Goal: Transaction & Acquisition: Download file/media

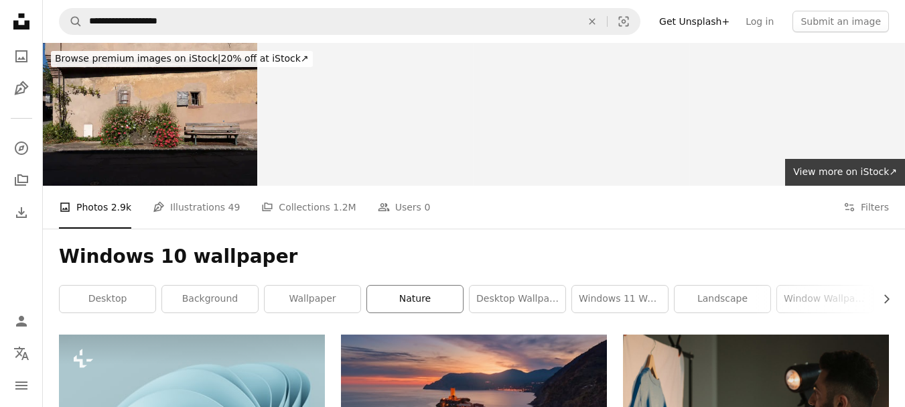
click at [422, 285] on link "nature" at bounding box center [415, 298] width 96 height 27
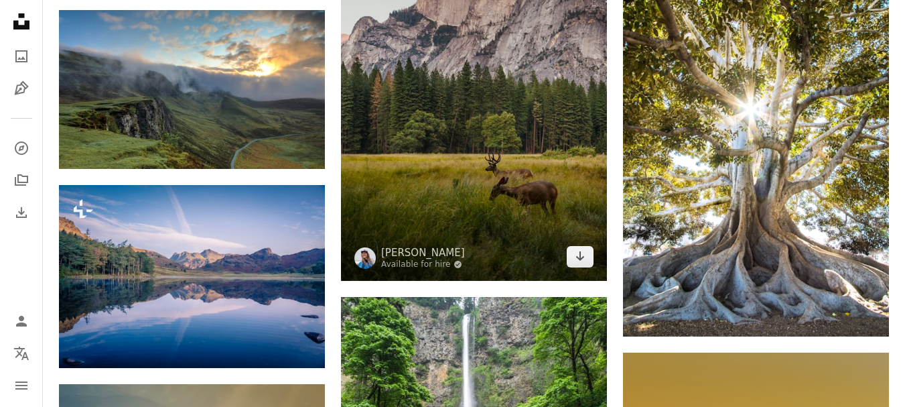
scroll to position [1005, 0]
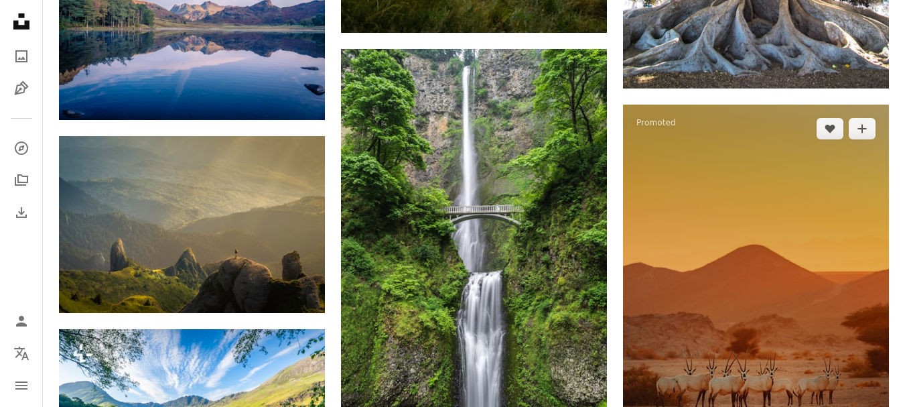
click at [802, 259] on img at bounding box center [756, 304] width 266 height 399
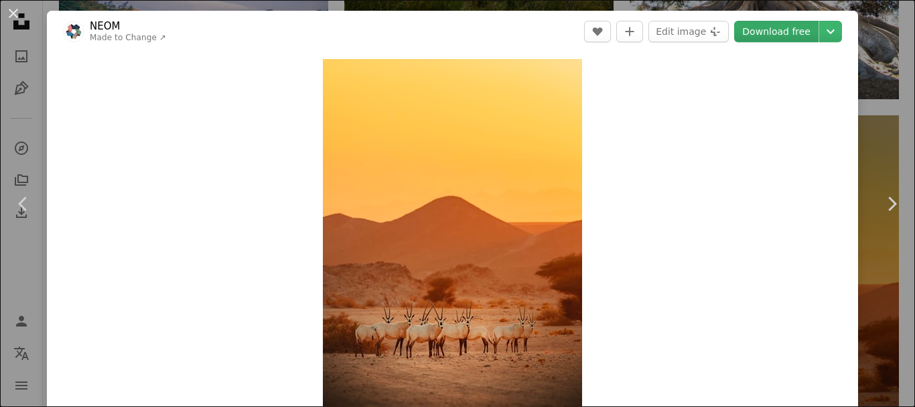
click at [751, 34] on link "Download free" at bounding box center [776, 31] width 84 height 21
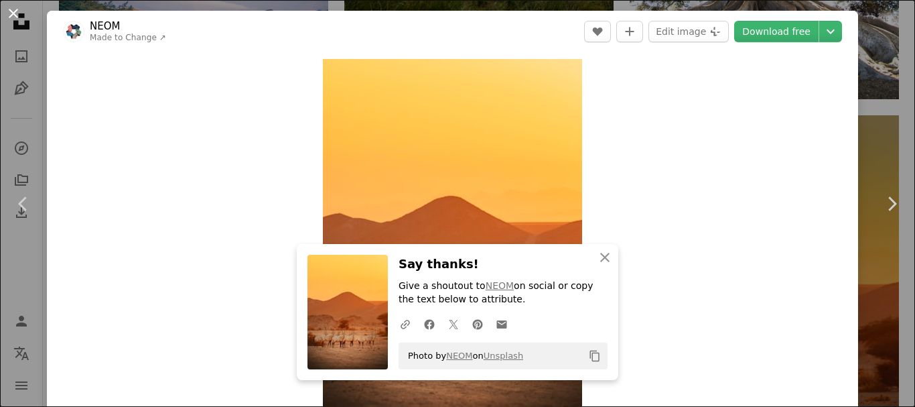
click at [11, 5] on button "An X shape" at bounding box center [13, 13] width 16 height 16
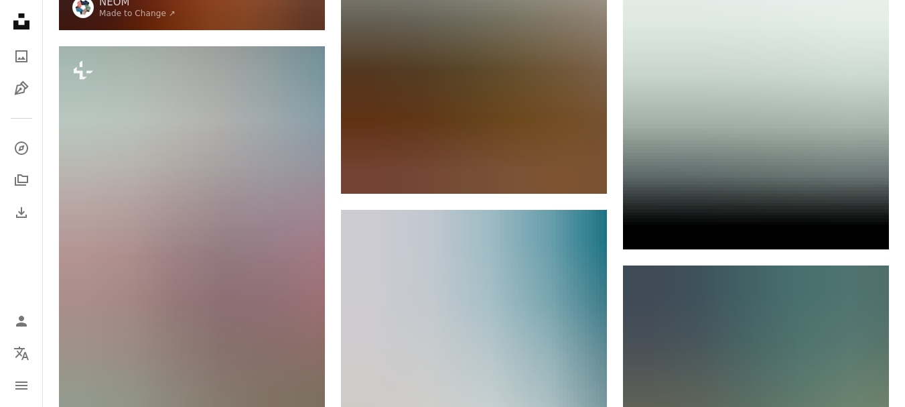
scroll to position [1675, 0]
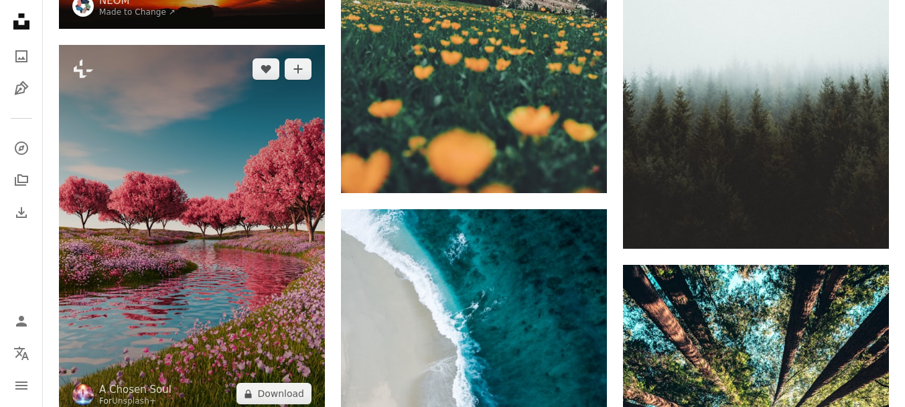
click at [212, 176] on img at bounding box center [192, 231] width 266 height 373
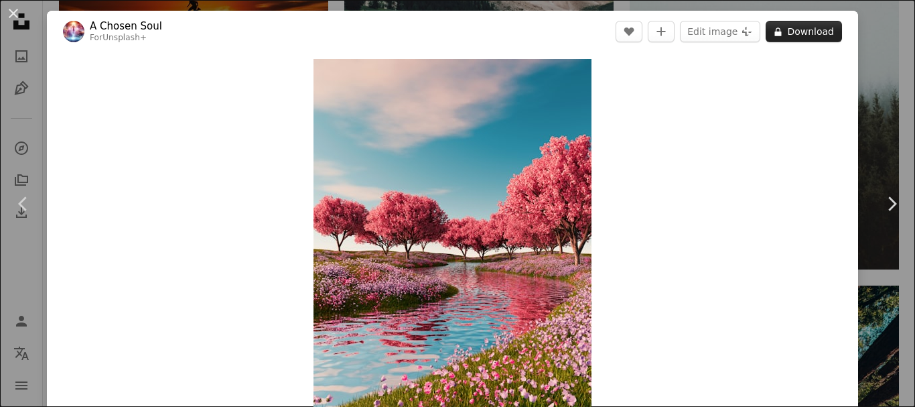
click at [789, 31] on button "A lock Download" at bounding box center [804, 31] width 76 height 21
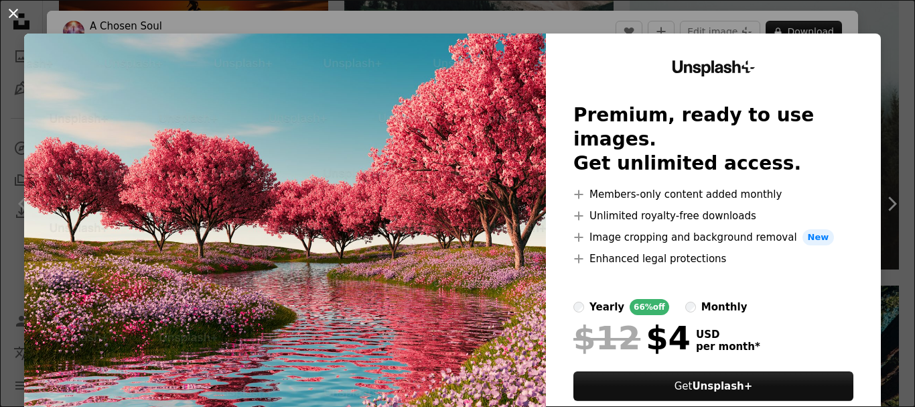
click at [9, 13] on button "An X shape" at bounding box center [13, 13] width 16 height 16
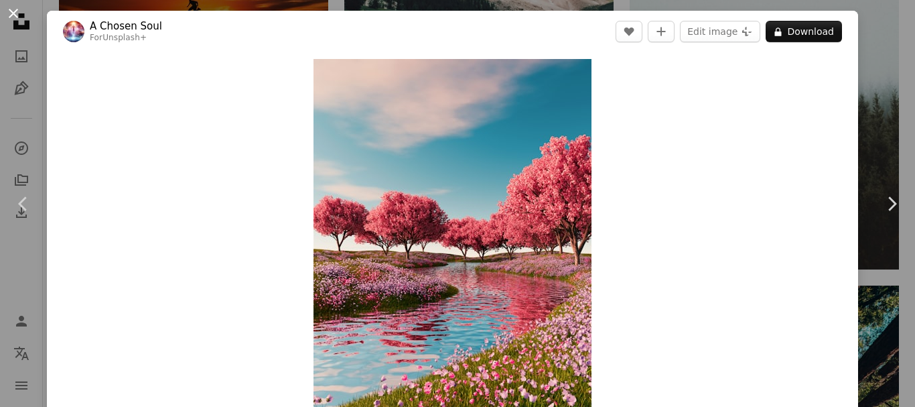
click at [9, 13] on button "An X shape" at bounding box center [13, 13] width 16 height 16
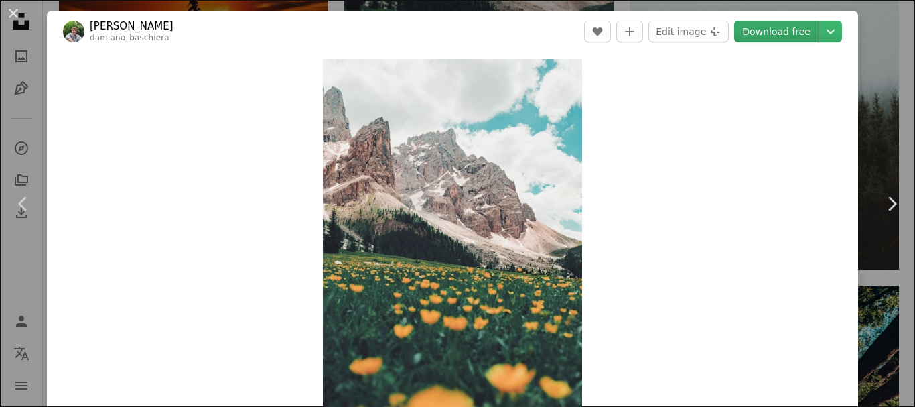
click at [771, 30] on link "Download free" at bounding box center [776, 31] width 84 height 21
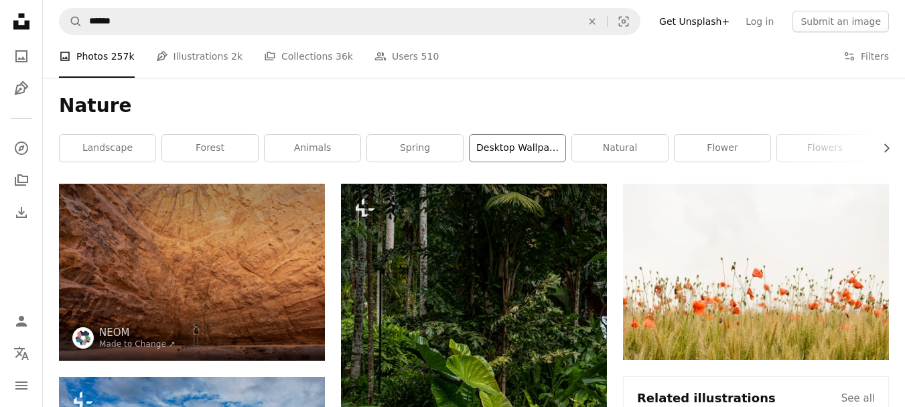
click at [512, 152] on link "desktop wallpaper" at bounding box center [518, 148] width 96 height 27
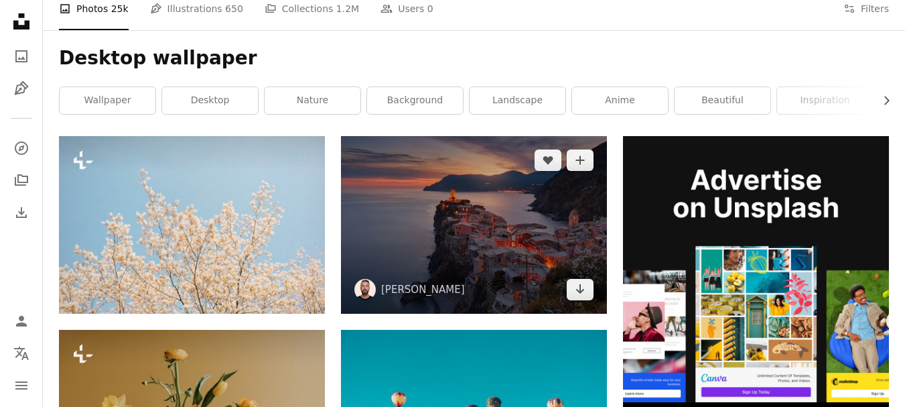
scroll to position [201, 0]
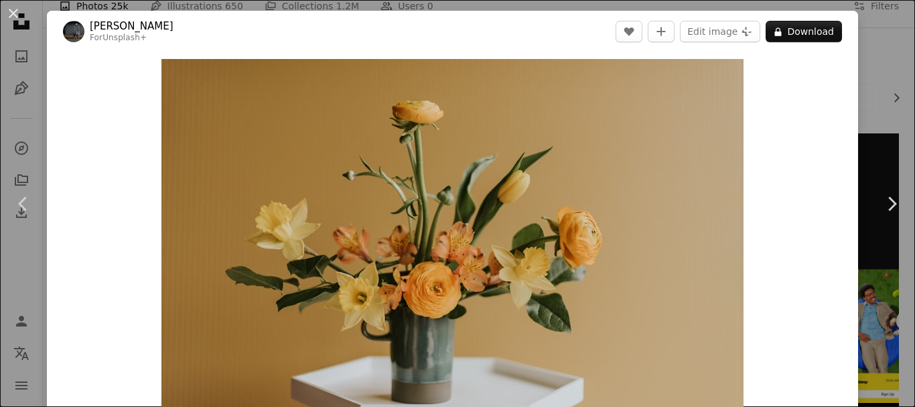
drag, startPoint x: 12, startPoint y: 7, endPoint x: 41, endPoint y: 43, distance: 46.3
click at [11, 7] on button "An X shape" at bounding box center [13, 13] width 16 height 16
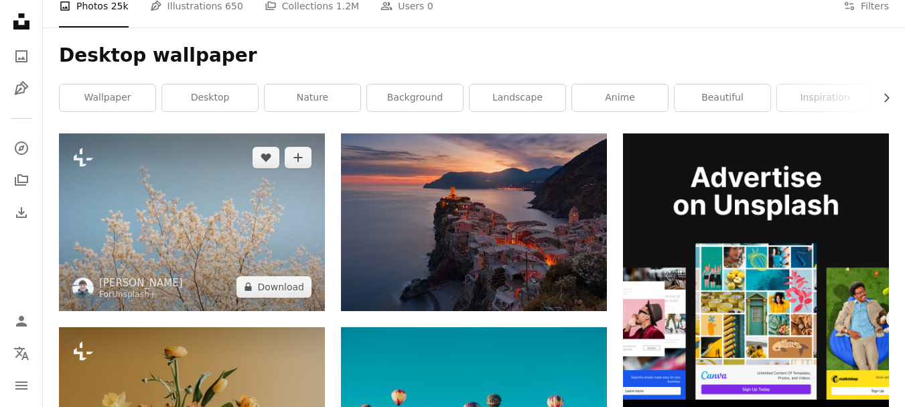
click at [161, 133] on img at bounding box center [192, 221] width 266 height 177
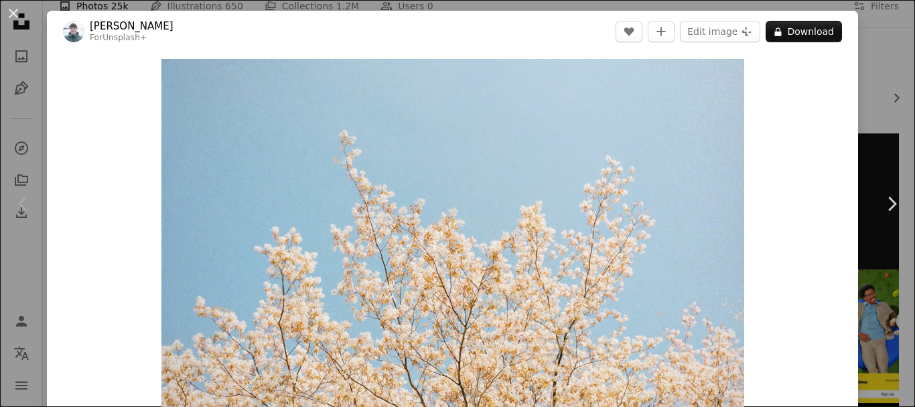
drag, startPoint x: 16, startPoint y: 19, endPoint x: 89, endPoint y: 50, distance: 79.5
click at [16, 19] on button "An X shape" at bounding box center [13, 13] width 16 height 16
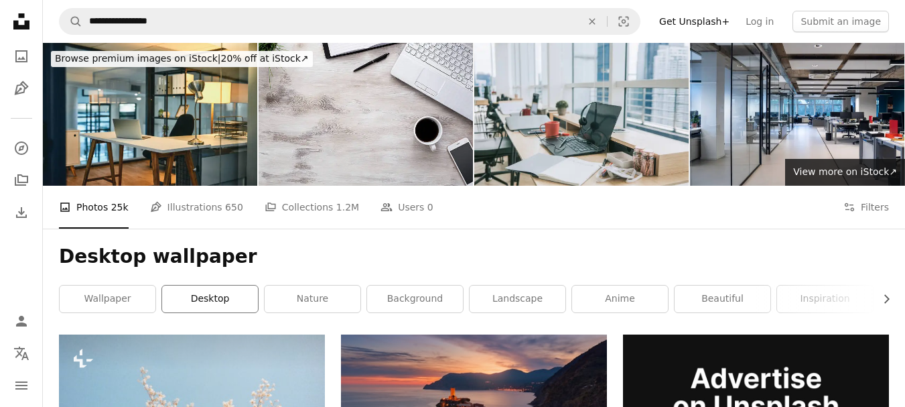
click at [195, 285] on link "desktop" at bounding box center [210, 298] width 96 height 27
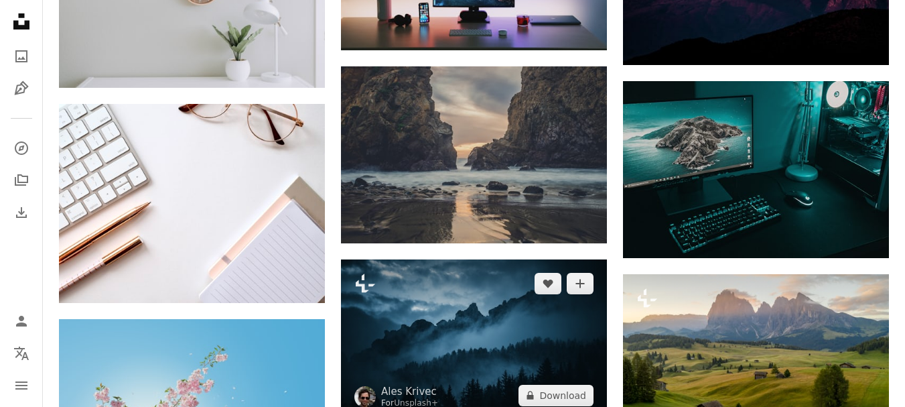
scroll to position [871, 0]
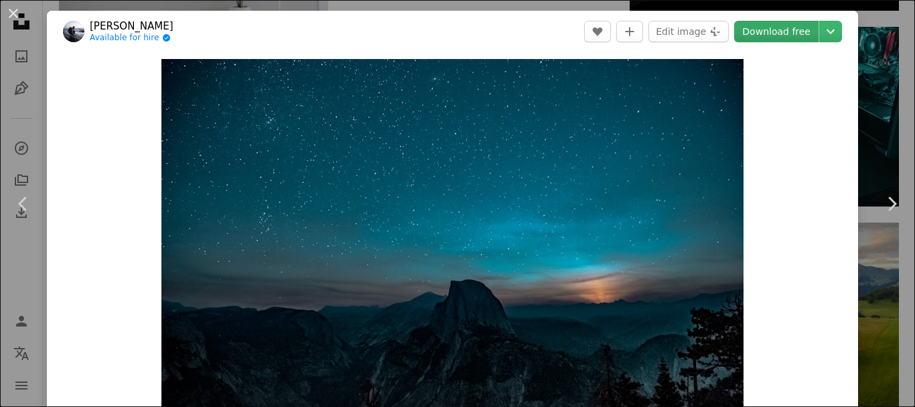
click at [759, 36] on link "Download free" at bounding box center [776, 31] width 84 height 21
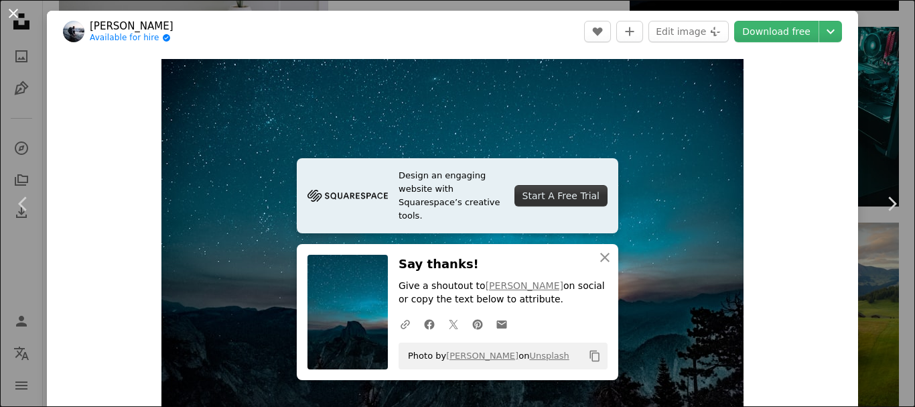
click at [15, 16] on button "An X shape" at bounding box center [13, 13] width 16 height 16
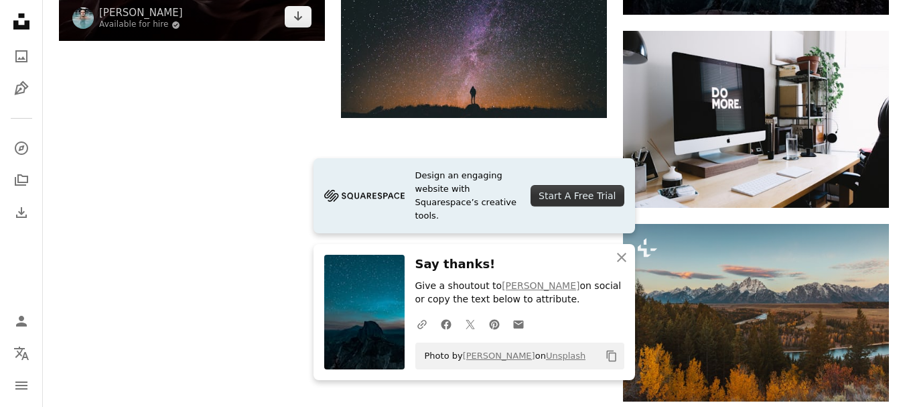
scroll to position [1462, 0]
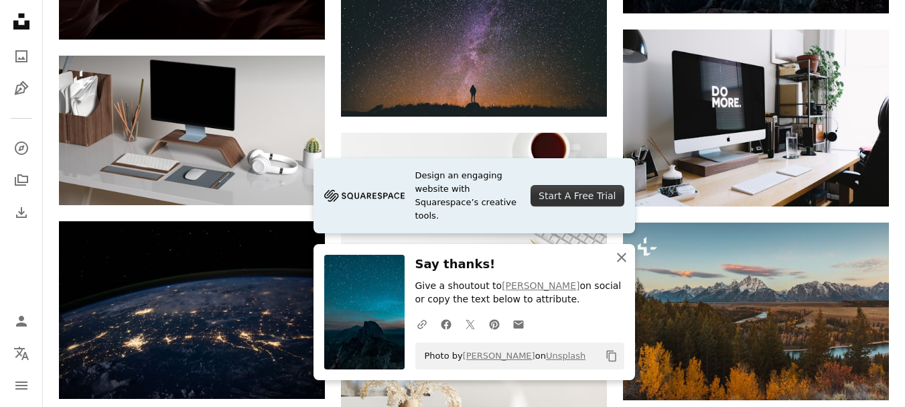
click at [618, 253] on icon "button" at bounding box center [621, 257] width 9 height 9
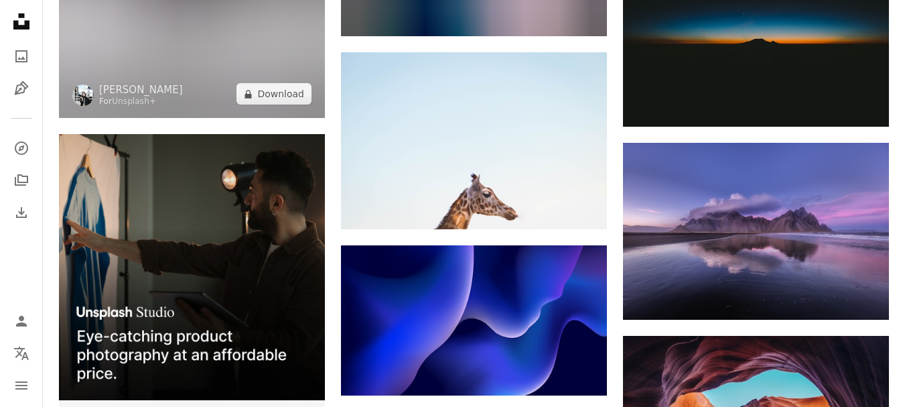
scroll to position [2199, 0]
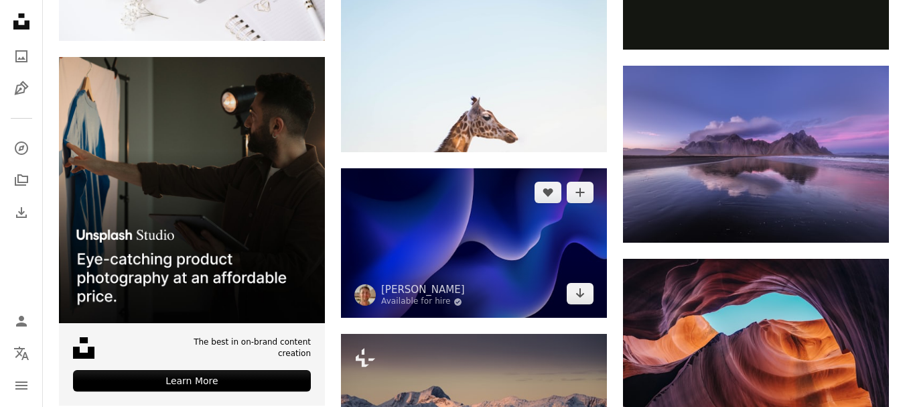
click at [402, 168] on img at bounding box center [474, 242] width 266 height 149
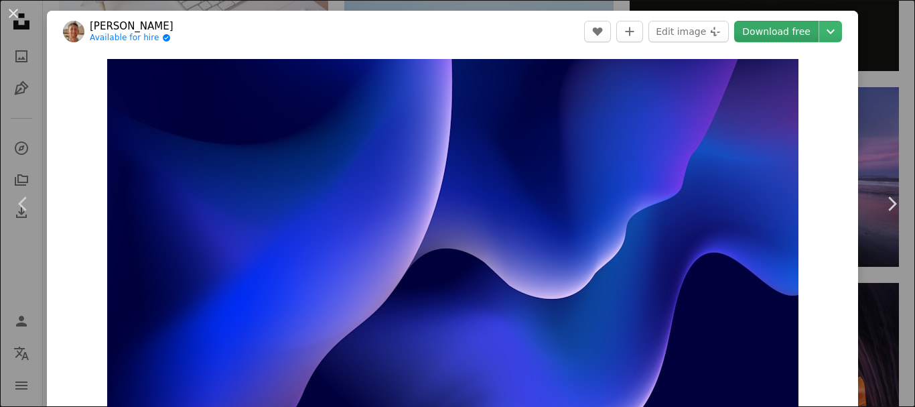
click at [760, 34] on link "Download free" at bounding box center [776, 31] width 84 height 21
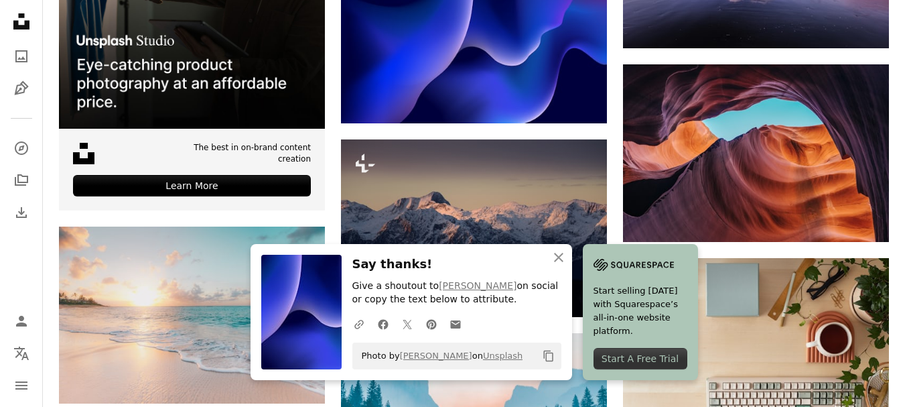
scroll to position [2400, 0]
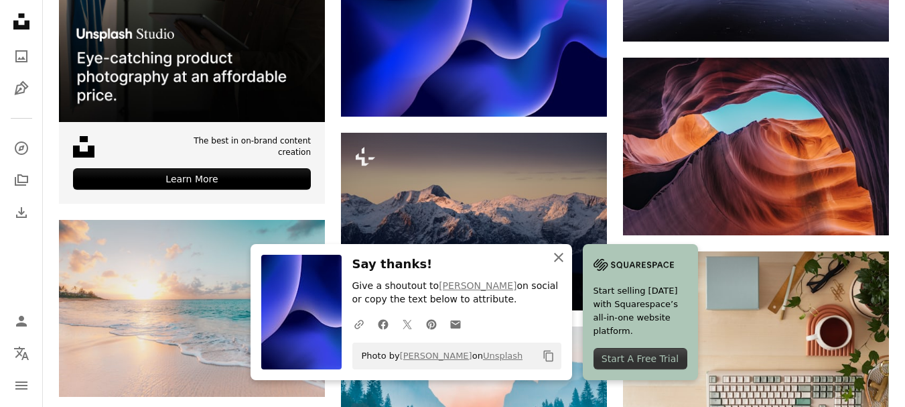
click at [567, 260] on icon "An X shape" at bounding box center [559, 257] width 16 height 16
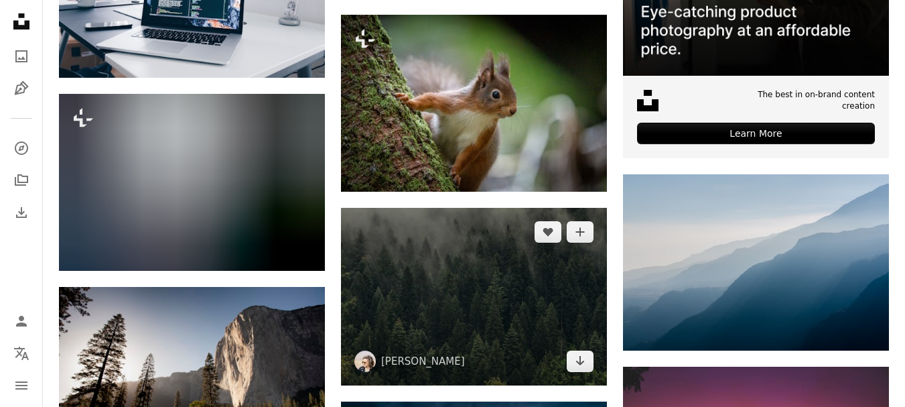
scroll to position [4410, 0]
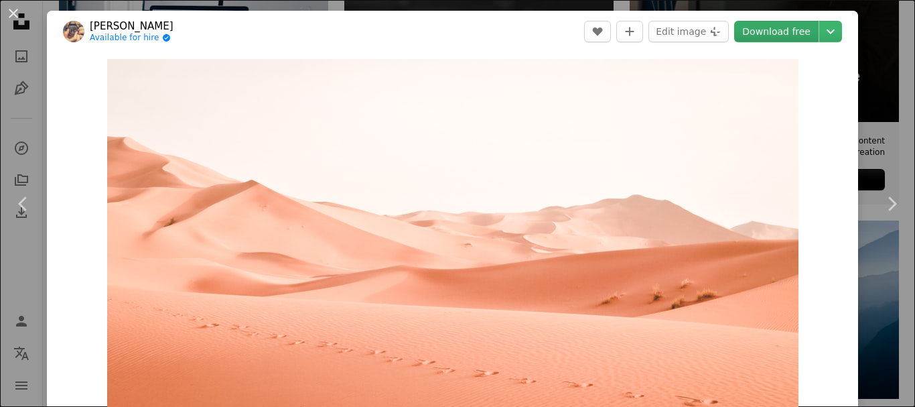
click at [745, 35] on link "Download free" at bounding box center [776, 31] width 84 height 21
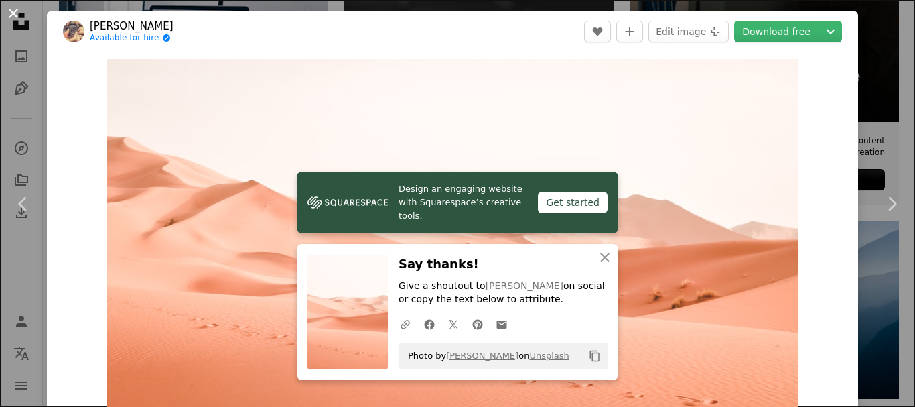
drag, startPoint x: 12, startPoint y: 20, endPoint x: 283, endPoint y: 143, distance: 297.8
click at [12, 19] on button "An X shape" at bounding box center [13, 13] width 16 height 16
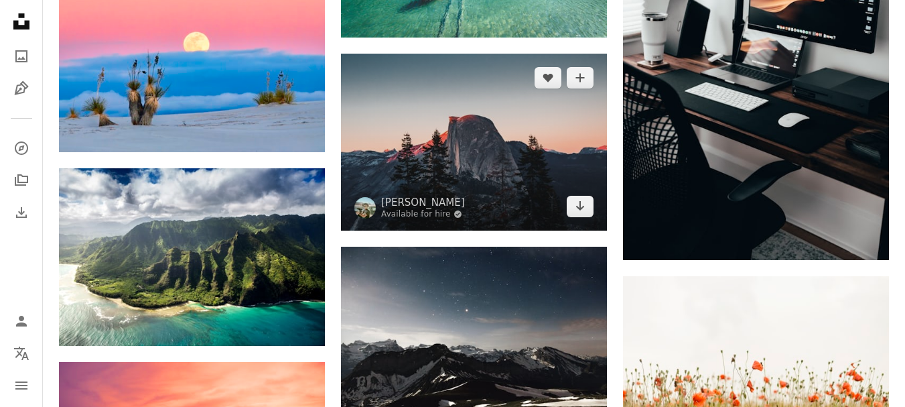
scroll to position [9235, 0]
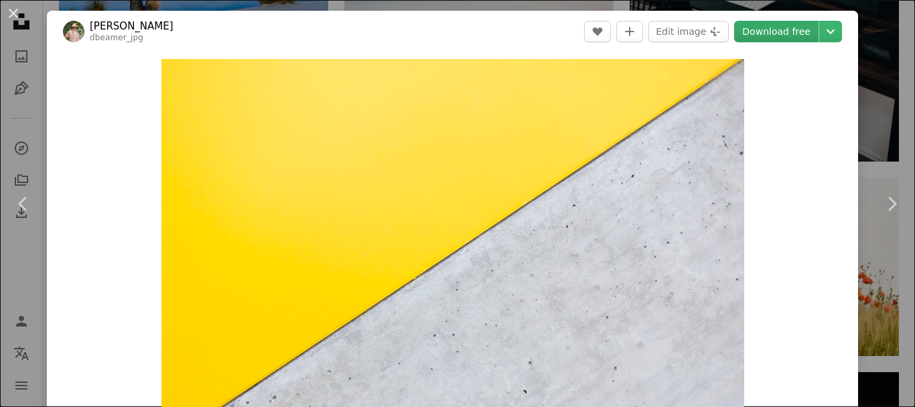
click at [774, 34] on link "Download free" at bounding box center [776, 31] width 84 height 21
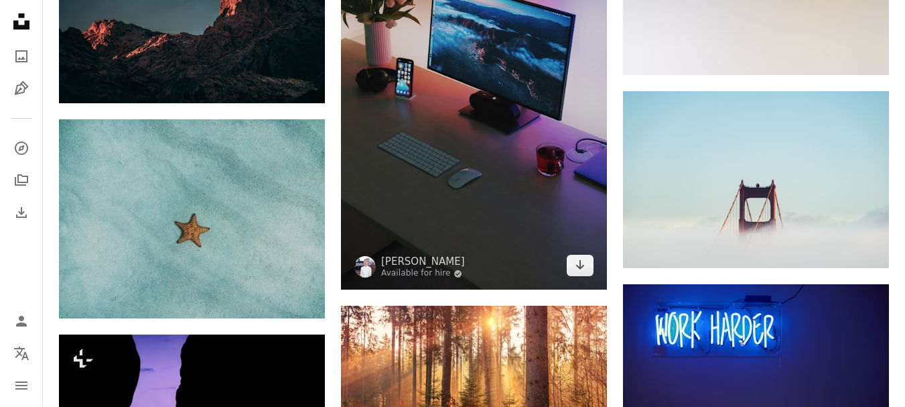
scroll to position [11447, 0]
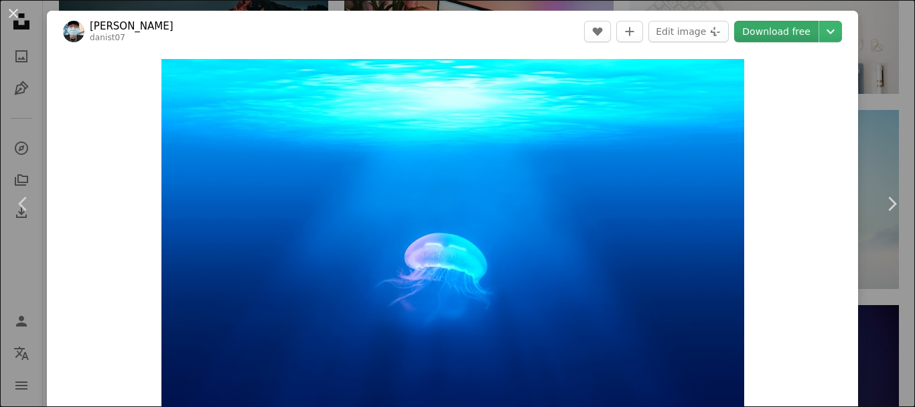
click at [763, 26] on link "Download free" at bounding box center [776, 31] width 84 height 21
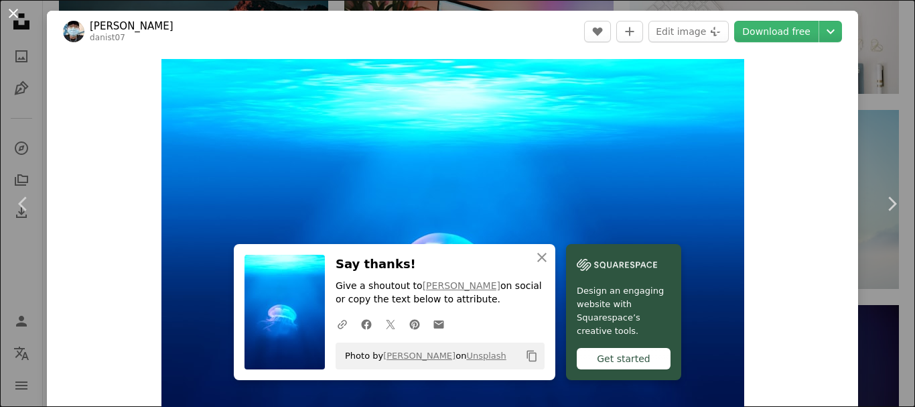
click at [13, 14] on button "An X shape" at bounding box center [13, 13] width 16 height 16
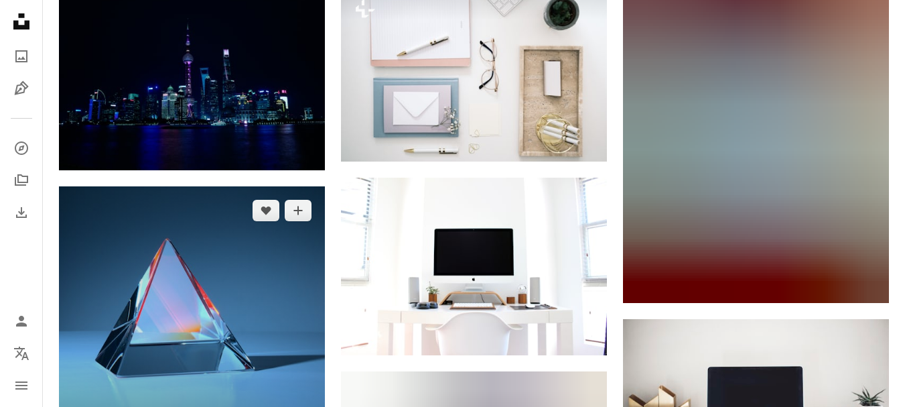
scroll to position [20560, 0]
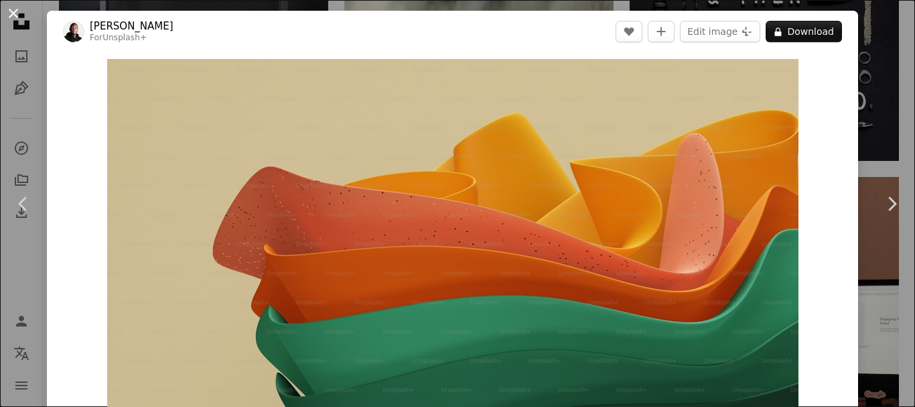
click at [13, 7] on button "An X shape" at bounding box center [13, 13] width 16 height 16
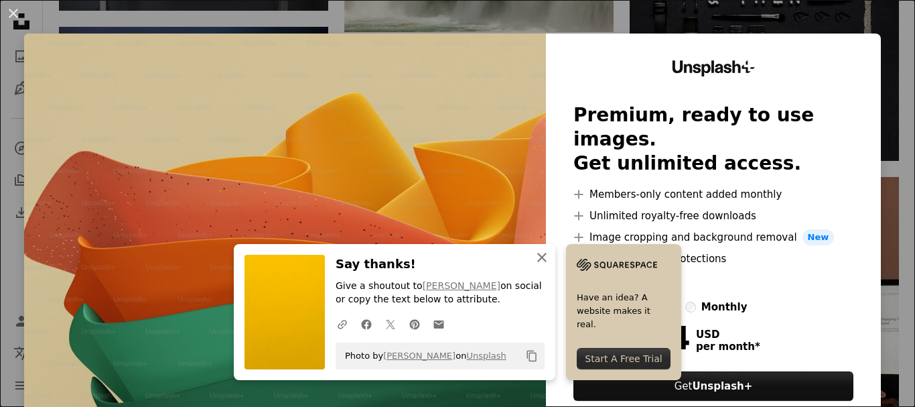
click at [547, 255] on icon "button" at bounding box center [541, 257] width 9 height 9
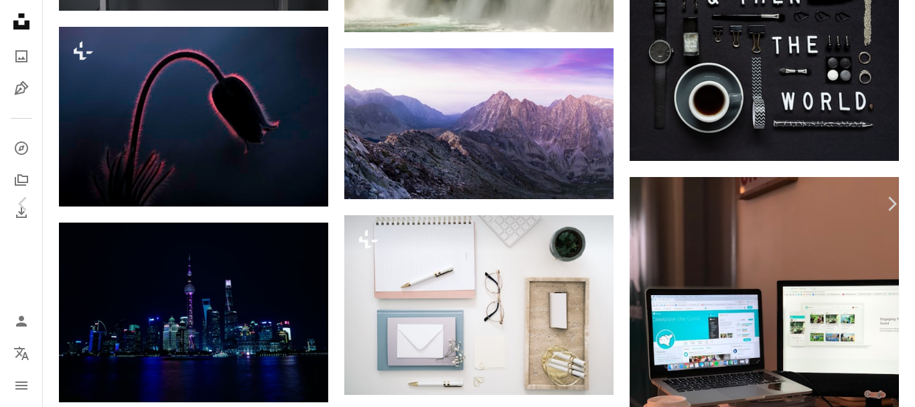
click at [13, 21] on button "An X shape" at bounding box center [13, 13] width 16 height 16
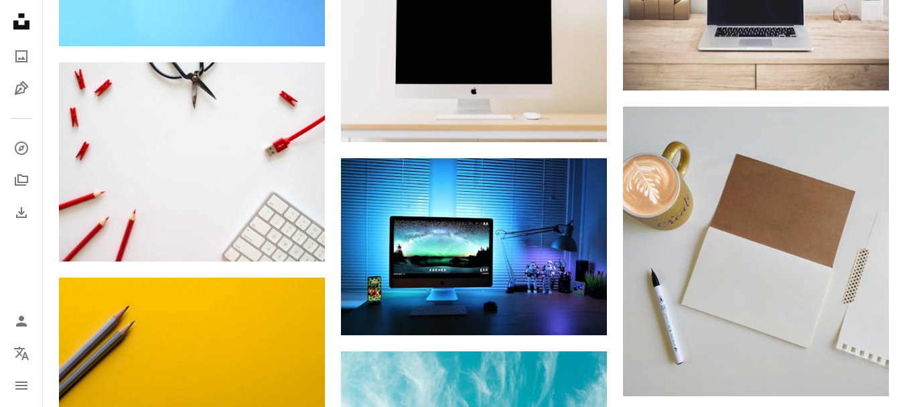
scroll to position [20896, 0]
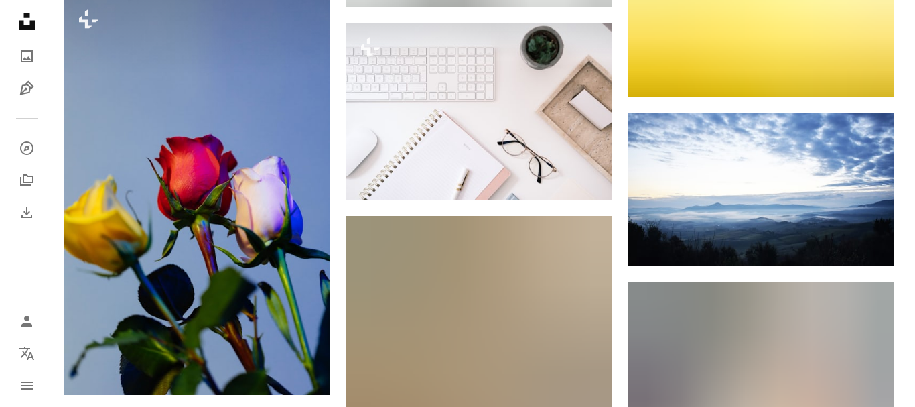
scroll to position [44685, 0]
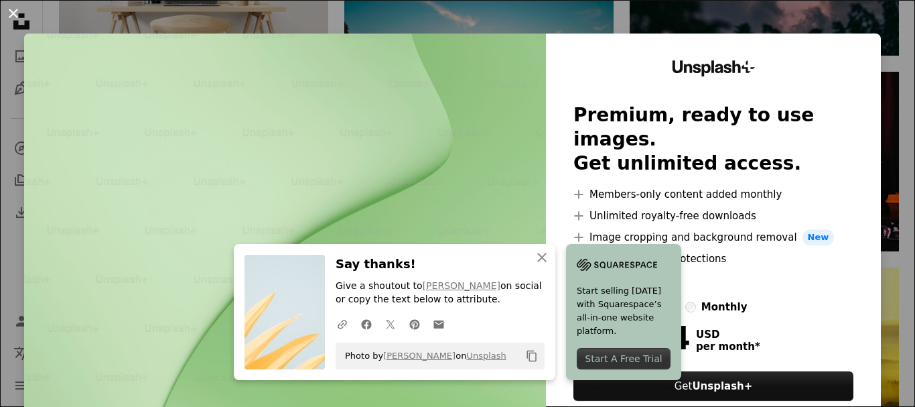
click at [6, 13] on button "An X shape" at bounding box center [13, 13] width 16 height 16
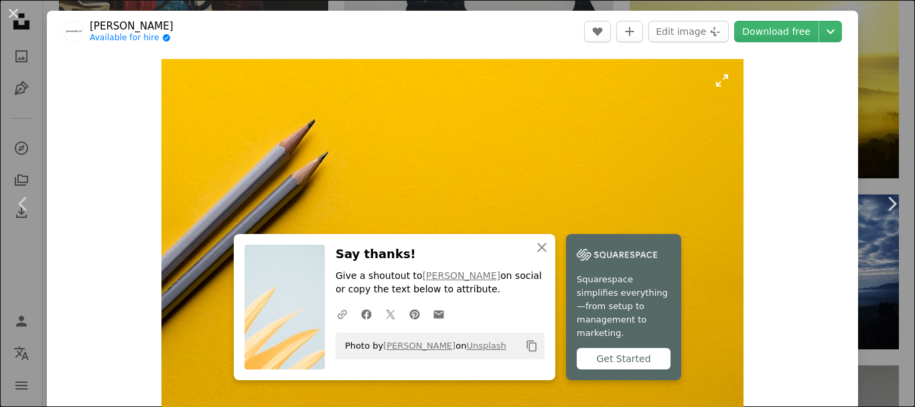
scroll to position [268, 0]
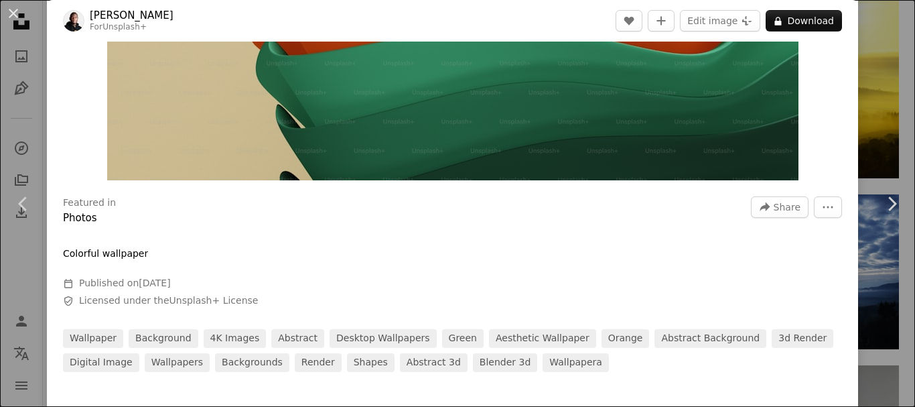
click at [11, 17] on button "An X shape" at bounding box center [13, 13] width 16 height 16
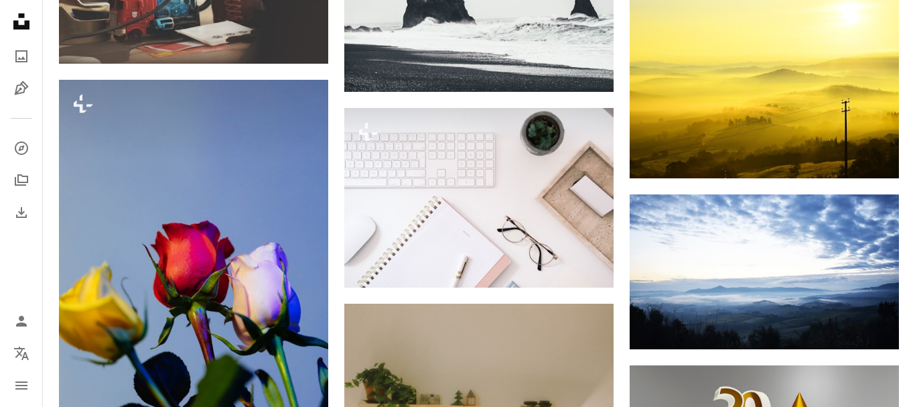
scroll to position [20560, 0]
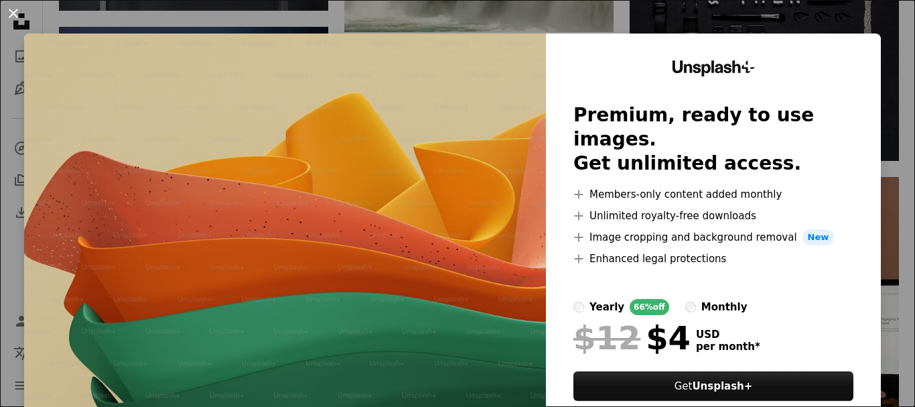
click at [9, 11] on button "An X shape" at bounding box center [13, 13] width 16 height 16
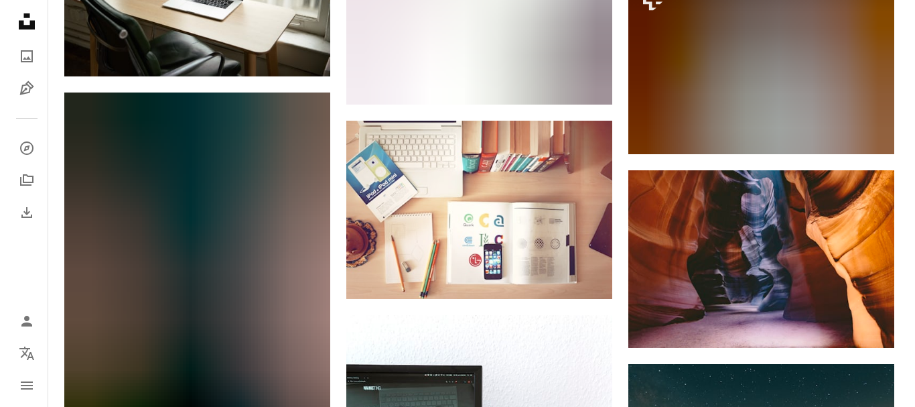
scroll to position [22169, 0]
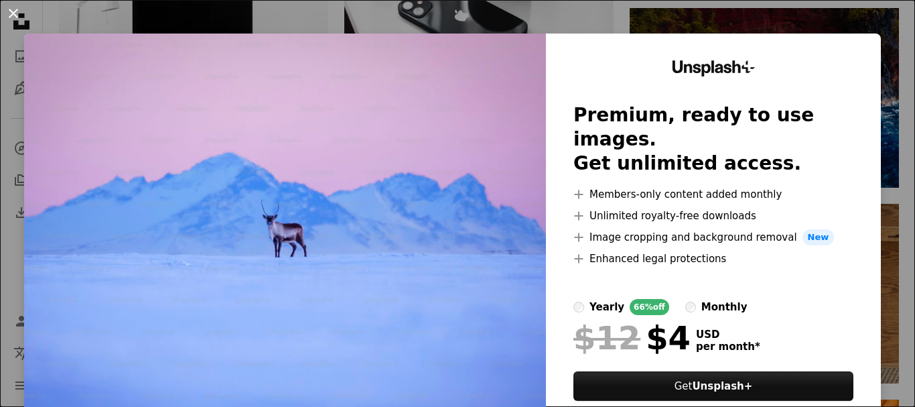
click at [15, 12] on button "An X shape" at bounding box center [13, 13] width 16 height 16
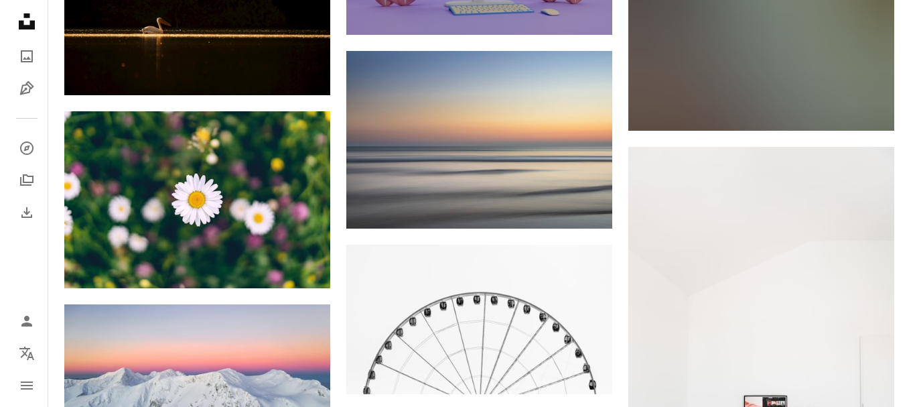
scroll to position [25922, 0]
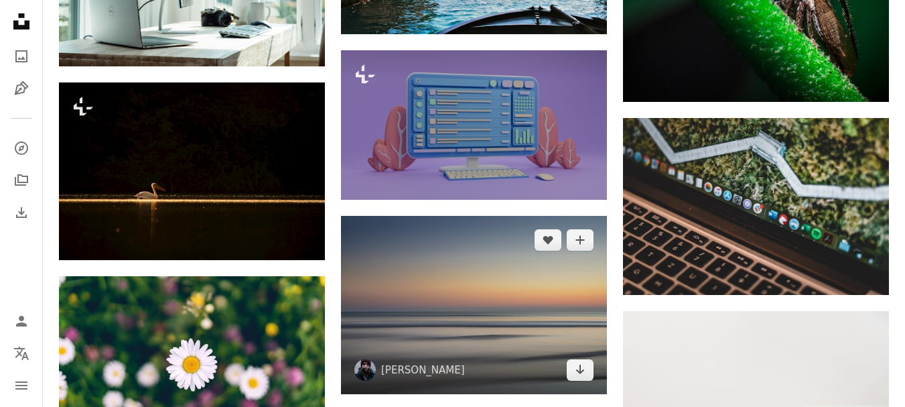
drag, startPoint x: 539, startPoint y: 187, endPoint x: 508, endPoint y: 193, distance: 32.1
click at [523, 216] on img at bounding box center [474, 305] width 266 height 178
click at [583, 361] on icon "Arrow pointing down" at bounding box center [580, 369] width 11 height 16
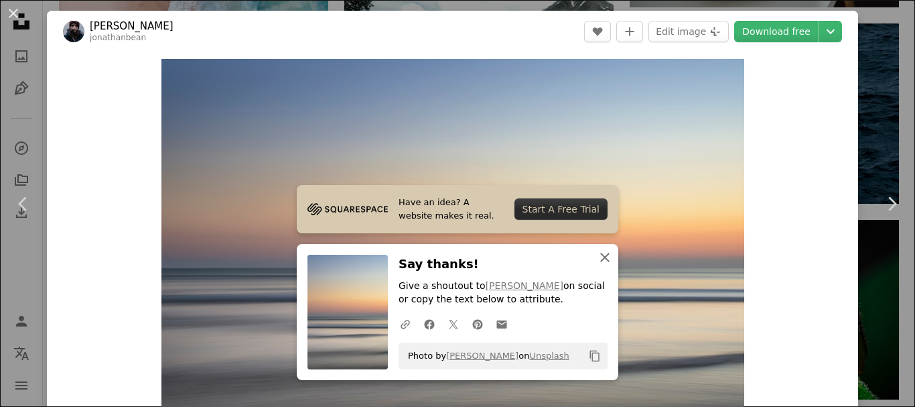
click at [600, 259] on icon "button" at bounding box center [604, 257] width 9 height 9
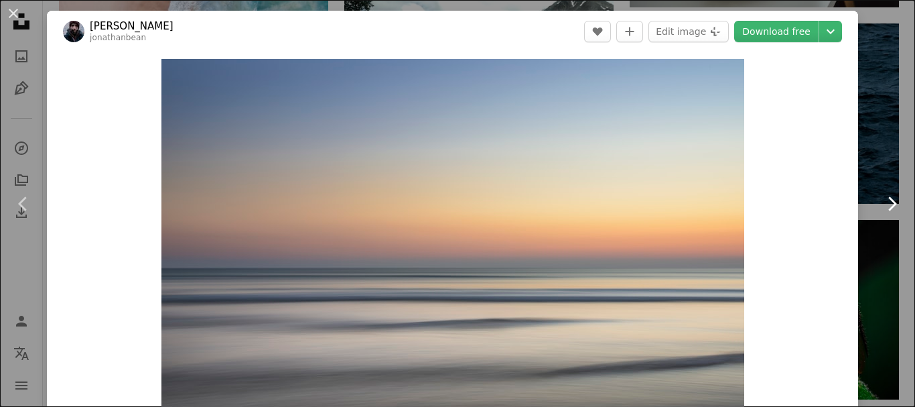
click at [886, 211] on icon "Chevron right" at bounding box center [891, 203] width 21 height 21
click at [887, 208] on icon "Chevron right" at bounding box center [891, 203] width 21 height 21
click at [882, 204] on icon "Chevron right" at bounding box center [891, 203] width 21 height 21
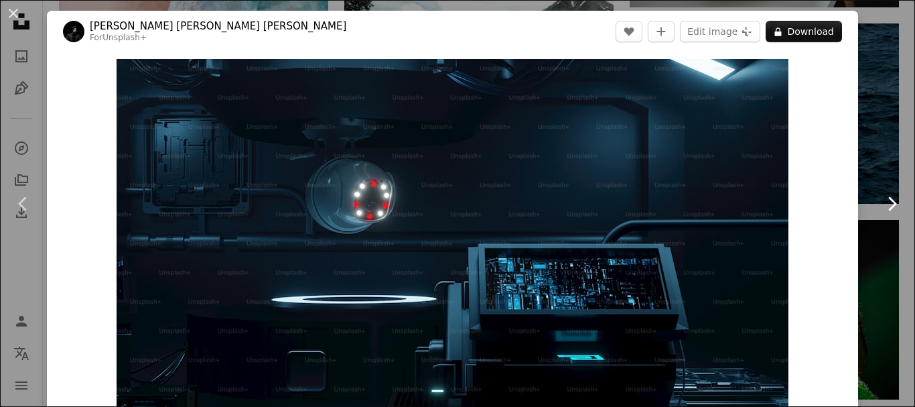
click at [888, 208] on icon "Chevron right" at bounding box center [891, 203] width 21 height 21
click at [889, 206] on icon at bounding box center [893, 203] width 9 height 14
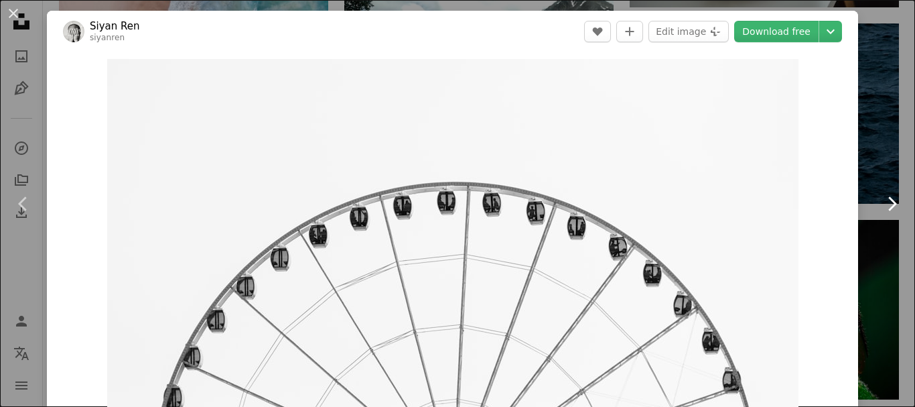
click at [889, 206] on icon at bounding box center [893, 203] width 9 height 14
click at [881, 202] on icon "Chevron right" at bounding box center [891, 203] width 21 height 21
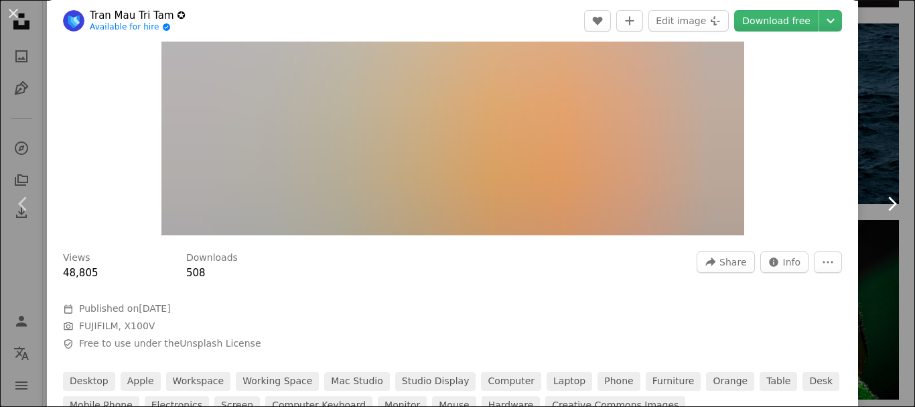
scroll to position [134, 0]
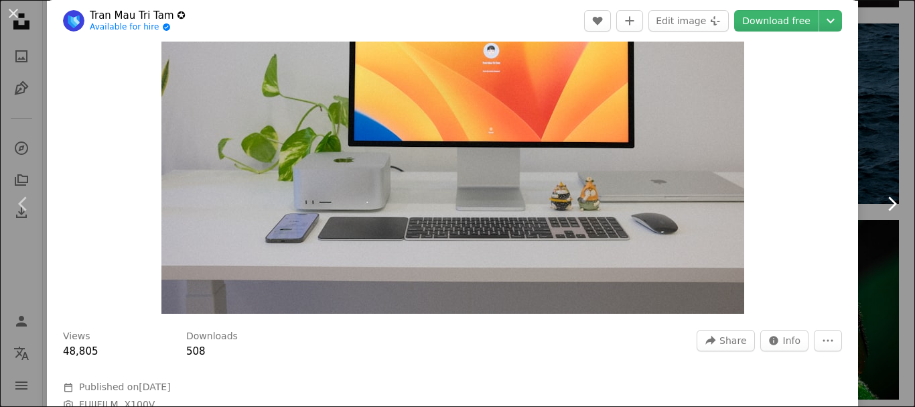
click at [881, 202] on icon "Chevron right" at bounding box center [891, 203] width 21 height 21
click at [881, 198] on icon "Chevron right" at bounding box center [891, 203] width 21 height 21
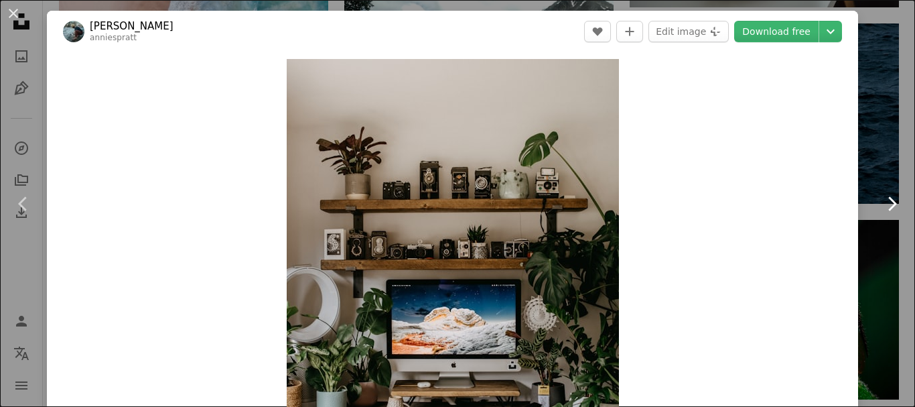
click at [868, 187] on link "Chevron right" at bounding box center [891, 203] width 47 height 129
click at [881, 197] on icon "Chevron right" at bounding box center [891, 203] width 21 height 21
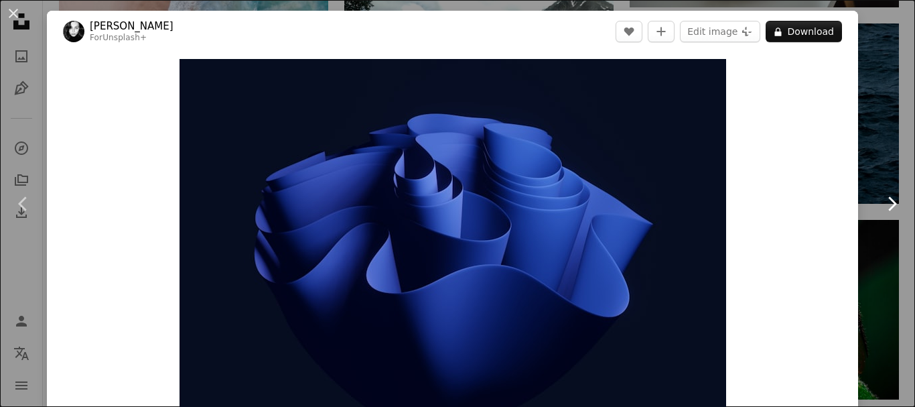
click at [889, 201] on icon at bounding box center [893, 203] width 9 height 14
click at [11, 12] on button "An X shape" at bounding box center [13, 13] width 16 height 16
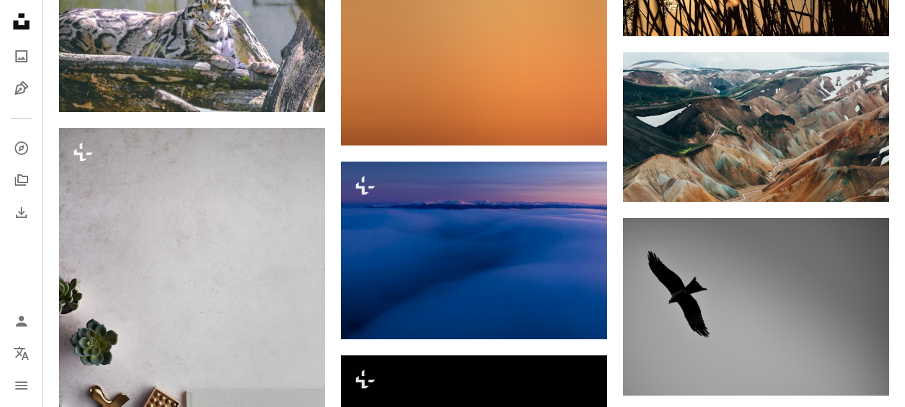
scroll to position [42340, 0]
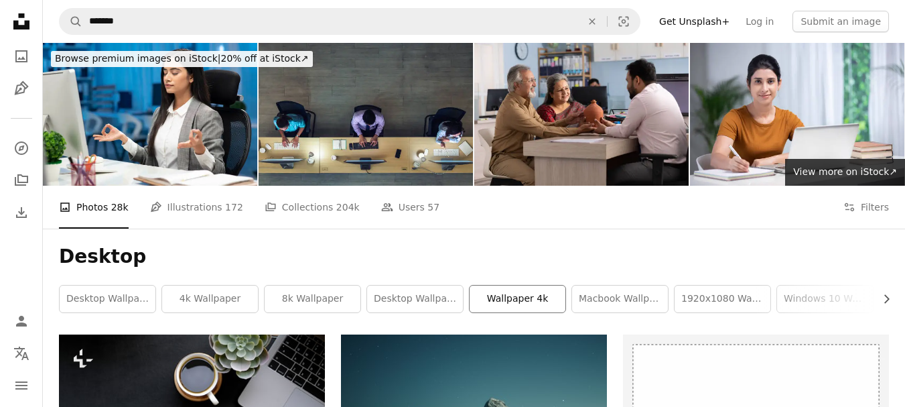
click at [497, 285] on link "wallpaper 4k" at bounding box center [518, 298] width 96 height 27
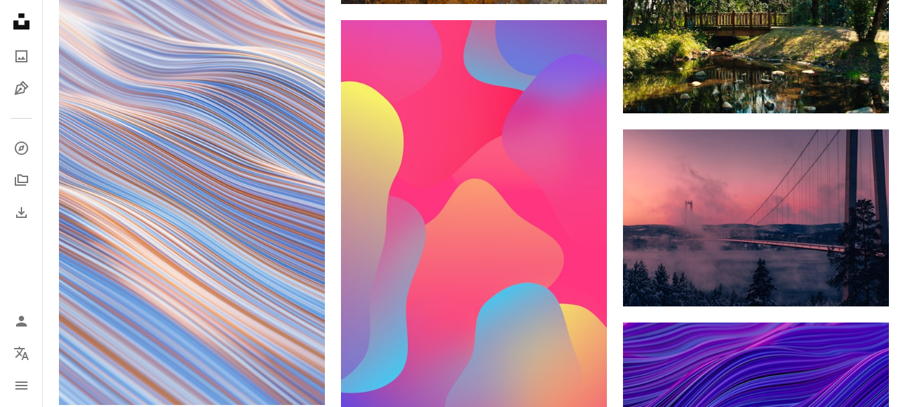
scroll to position [1474, 0]
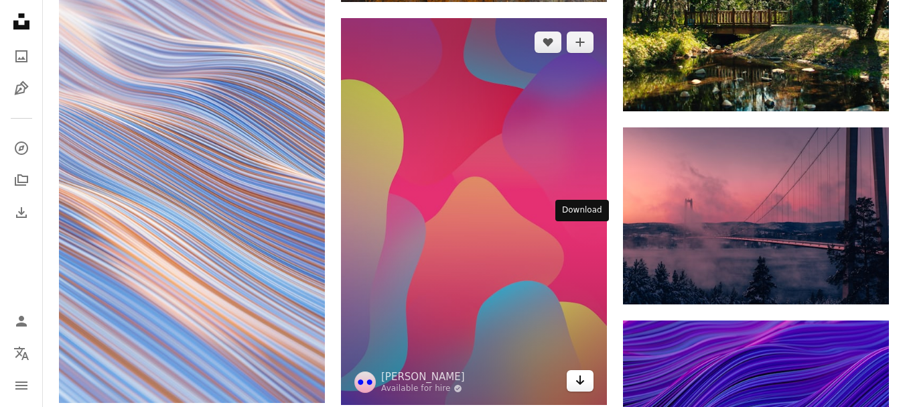
click at [585, 372] on icon "Arrow pointing down" at bounding box center [580, 380] width 11 height 16
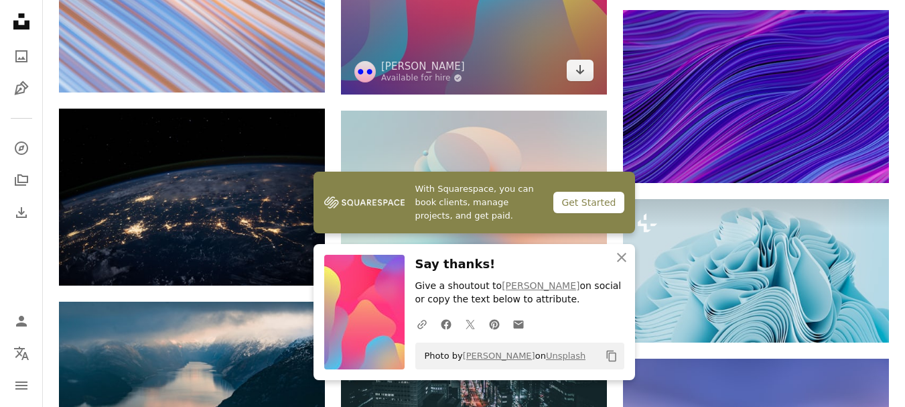
scroll to position [1809, 0]
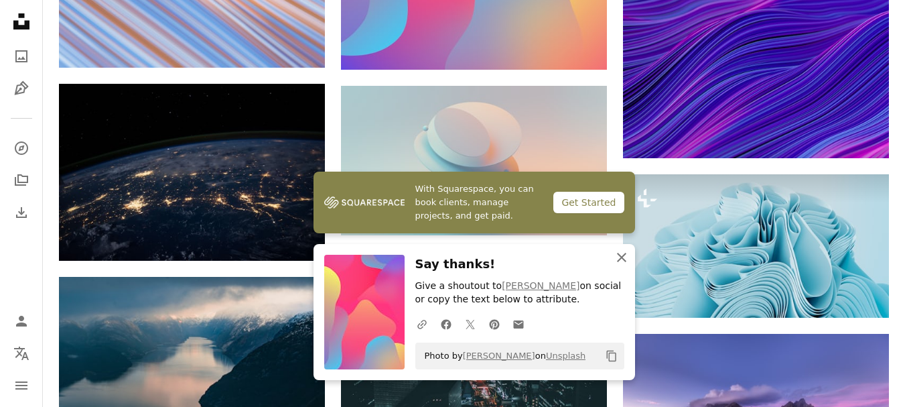
click at [619, 259] on icon "button" at bounding box center [621, 257] width 9 height 9
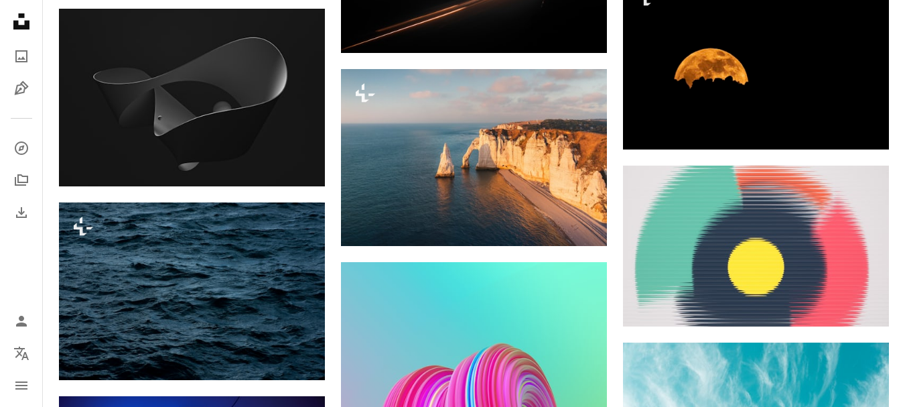
scroll to position [3686, 0]
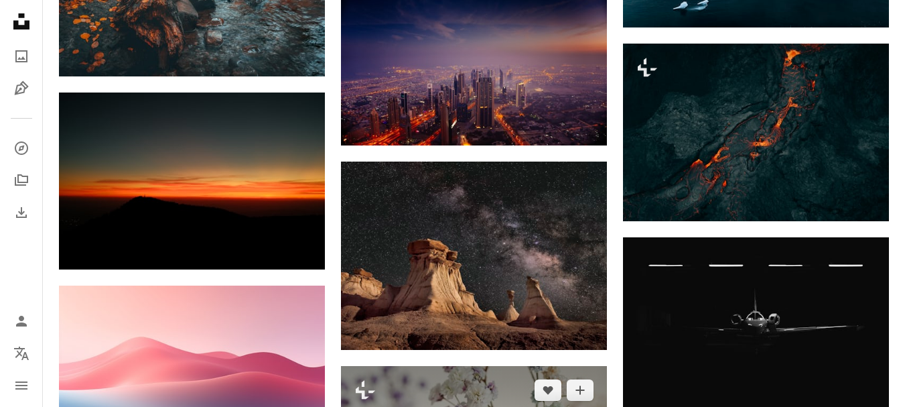
scroll to position [4825, 0]
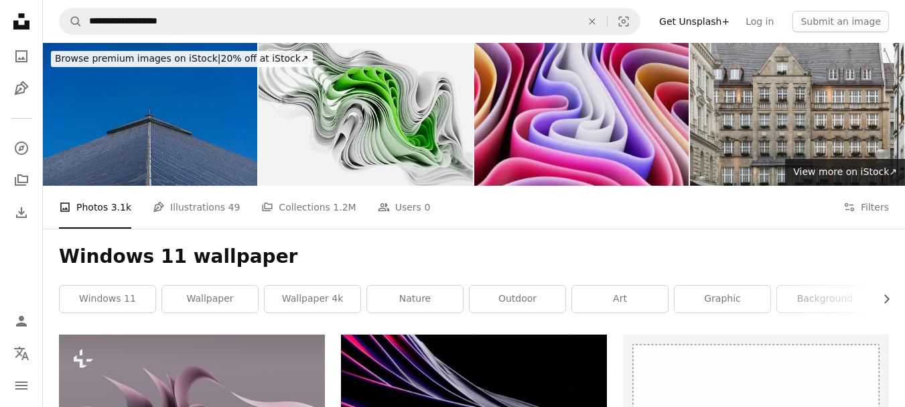
scroll to position [6098, 0]
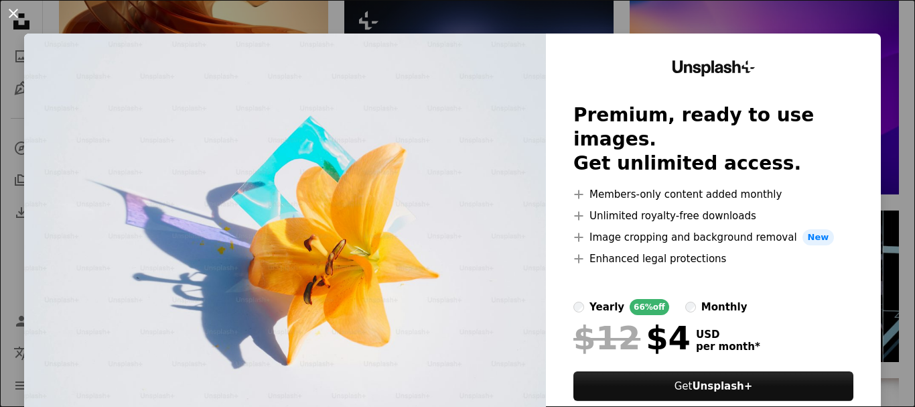
click at [12, 21] on button "An X shape" at bounding box center [13, 13] width 16 height 16
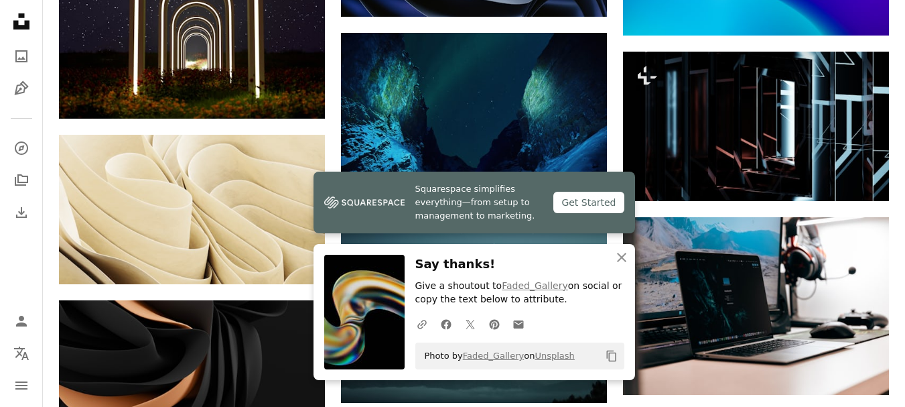
scroll to position [6366, 0]
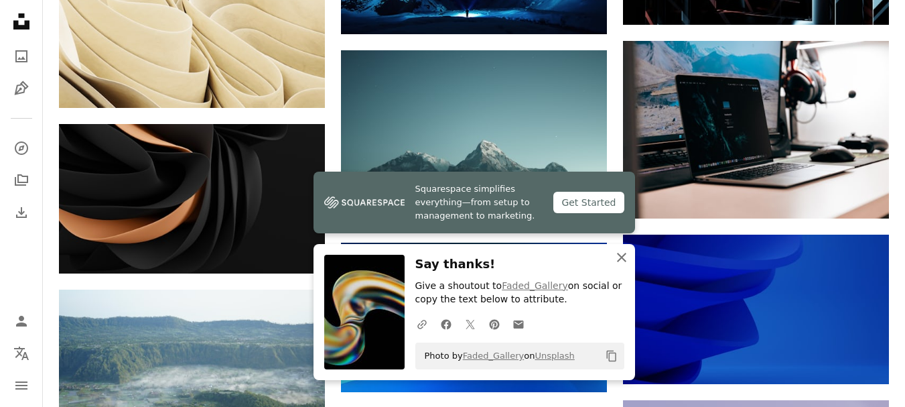
click at [615, 257] on icon "An X shape" at bounding box center [622, 257] width 16 height 16
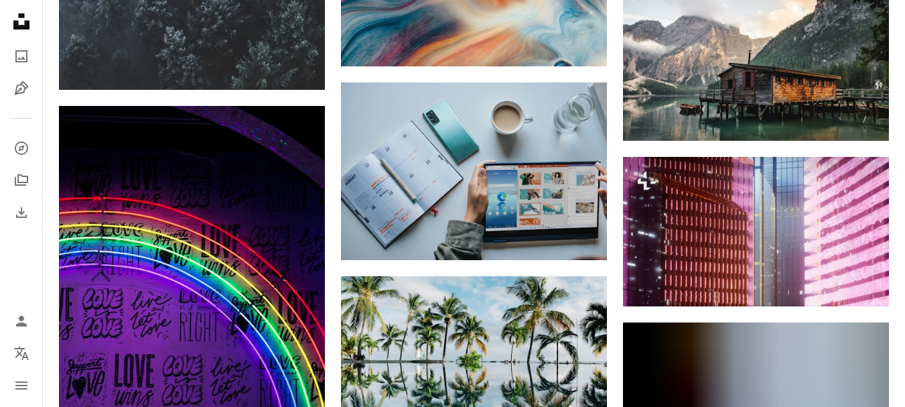
scroll to position [34595, 0]
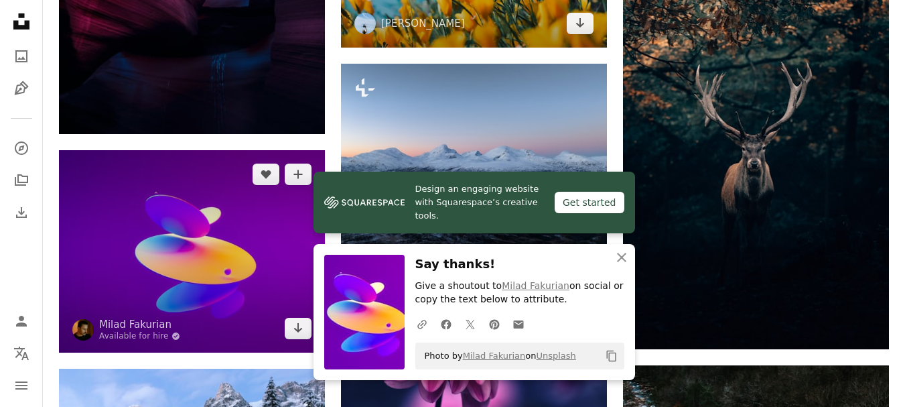
scroll to position [34930, 0]
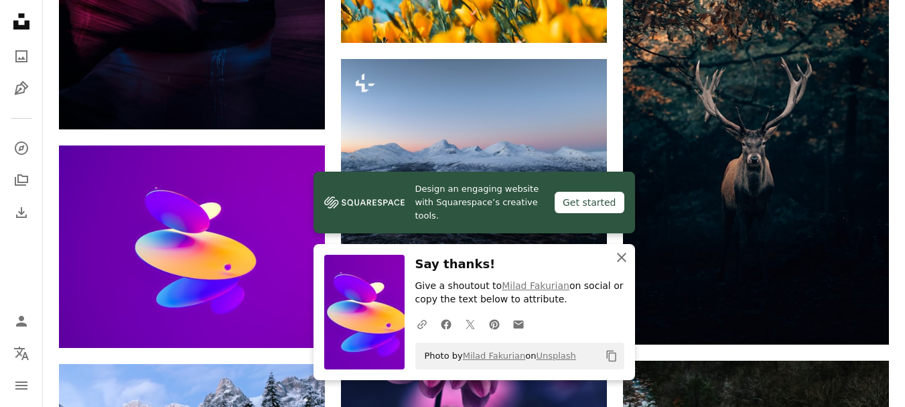
click at [625, 255] on icon "An X shape" at bounding box center [622, 257] width 16 height 16
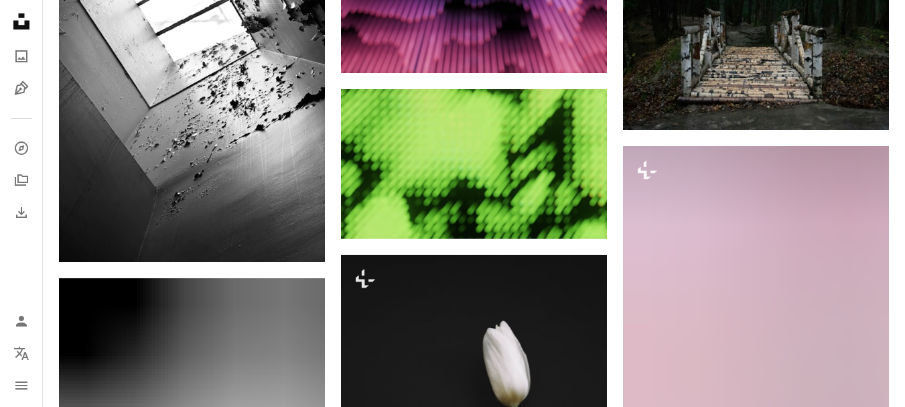
scroll to position [48734, 0]
